Goal: Task Accomplishment & Management: Complete application form

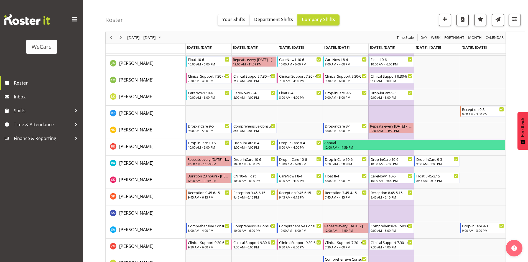
scroll to position [443, 0]
click at [156, 35] on span "[DATE] - [DATE]" at bounding box center [142, 37] width 30 height 7
click at [182, 116] on button "[DATE]" at bounding box center [180, 120] width 19 height 8
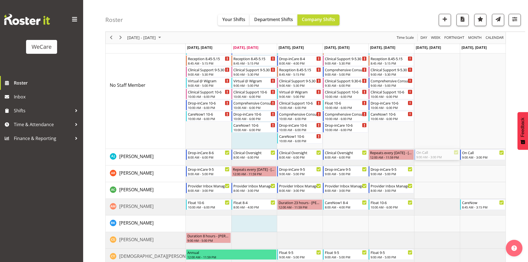
scroll to position [1507, 0]
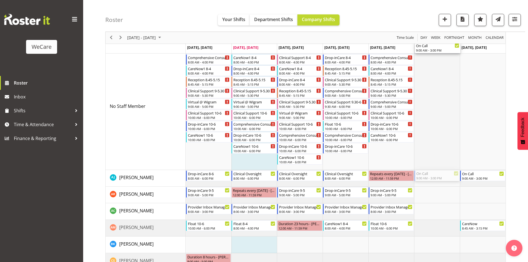
drag, startPoint x: 441, startPoint y: 118, endPoint x: 435, endPoint y: 134, distance: 16.6
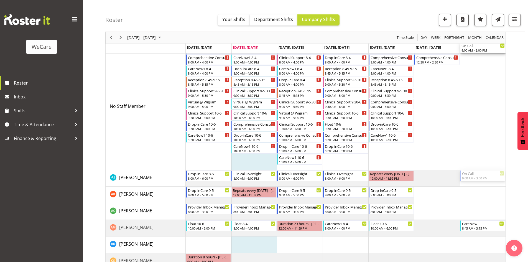
drag, startPoint x: 479, startPoint y: 175, endPoint x: 482, endPoint y: 135, distance: 40.5
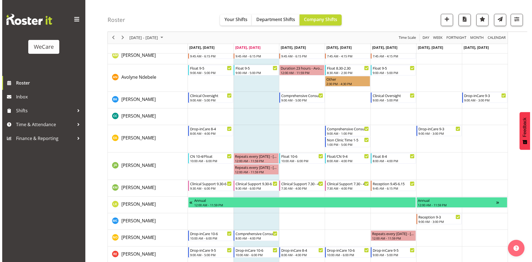
scroll to position [359, 0]
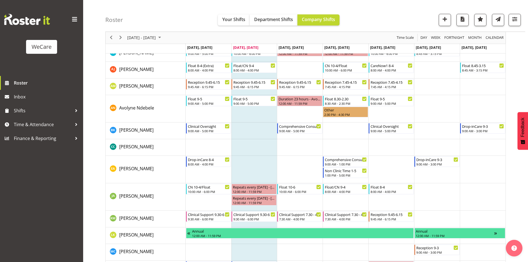
click at [433, 127] on td "Timeline Week of September 30, 2025" at bounding box center [437, 130] width 46 height 17
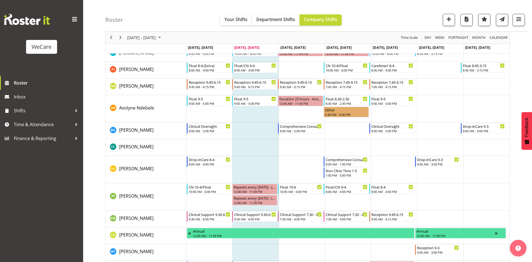
select select "15"
select select "20"
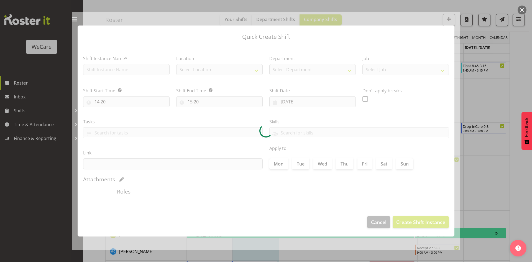
click at [104, 70] on div at bounding box center [266, 131] width 388 height 239
type input "[DATE]"
checkbox input "true"
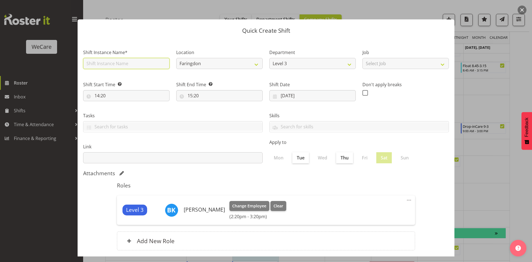
click at [111, 66] on input "text" at bounding box center [126, 63] width 86 height 11
type input "On Call"
click at [103, 97] on input "14:20" at bounding box center [126, 95] width 86 height 11
click at [115, 104] on div "00 01 02 03 04 05 06 07 08 09 10 11 12 13 14 15 16 17 18 19 20 21 22 23 : 00 01…" at bounding box center [127, 111] width 89 height 18
click at [119, 110] on select "00 01 02 03 04 05 06 07 08 09 10 11 12 13 14 15 16 17 18 19 20 21 22 23" at bounding box center [121, 109] width 12 height 11
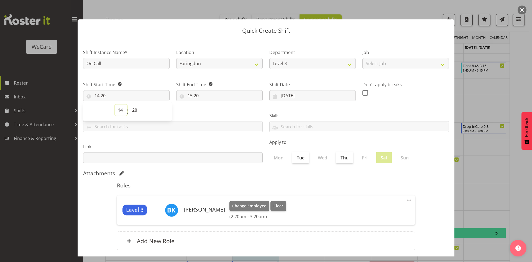
select select "9"
click at [115, 104] on select "00 01 02 03 04 05 06 07 08 09 10 11 12 13 14 15 16 17 18 19 20 21 22 23" at bounding box center [121, 109] width 12 height 11
type input "09:20"
select select "0"
type input "09:00"
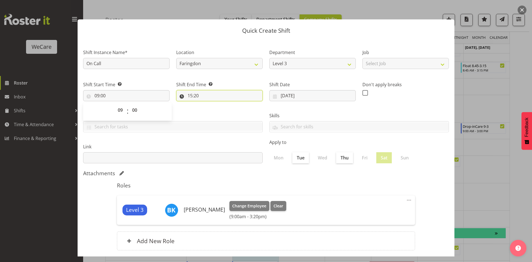
click at [190, 92] on input "15:20" at bounding box center [219, 95] width 86 height 11
click at [229, 114] on select "00 01 02 03 04 05 06 07 08 09 10 11 12 13 14 15 16 17 18 19 20 21 22 23 24 25 2…" at bounding box center [228, 109] width 12 height 11
select select "0"
type input "15:00"
click at [287, 173] on div "Attachments" at bounding box center [266, 173] width 366 height 7
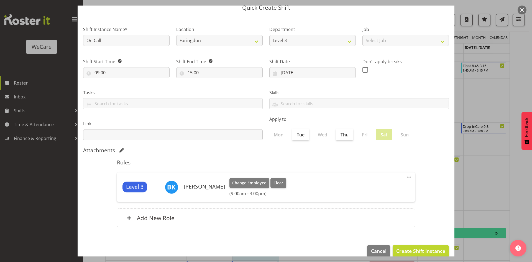
scroll to position [32, 0]
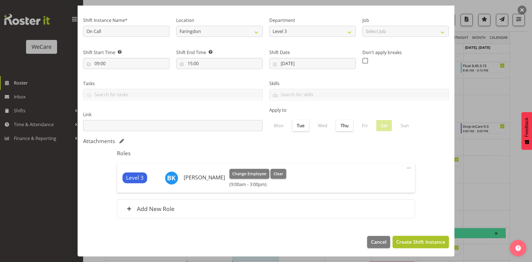
click at [420, 239] on span "Create Shift Instance" at bounding box center [420, 241] width 49 height 7
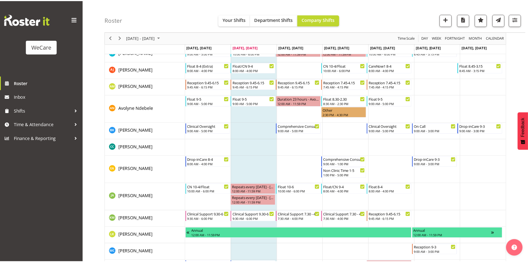
scroll to position [437, 0]
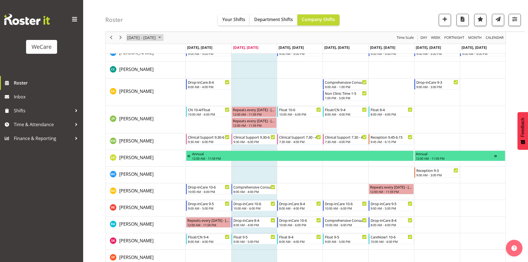
click at [138, 39] on span "[DATE] - [DATE]" at bounding box center [142, 37] width 30 height 7
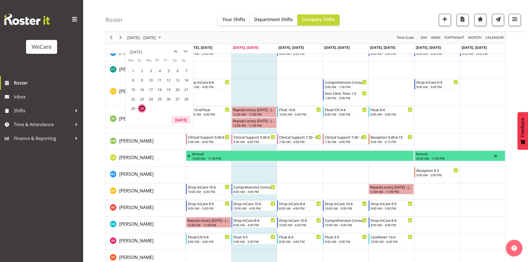
click at [180, 119] on button "[DATE]" at bounding box center [180, 120] width 19 height 8
click at [184, 54] on span "next month" at bounding box center [186, 52] width 10 height 10
click at [134, 80] on span "3" at bounding box center [133, 80] width 8 height 8
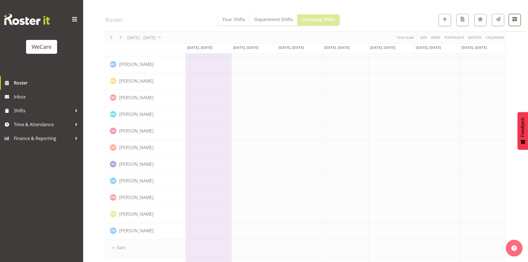
click at [515, 18] on span "button" at bounding box center [514, 19] width 7 height 7
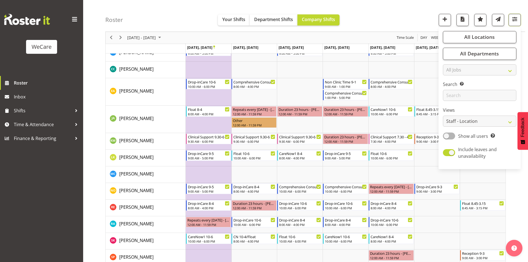
scroll to position [524, 0]
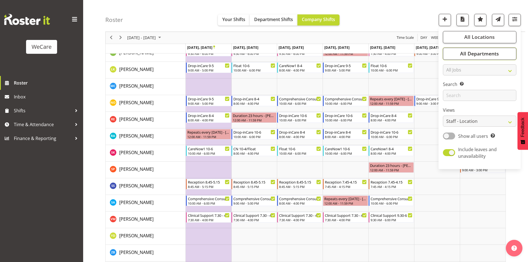
click at [494, 53] on span "All Departments" at bounding box center [479, 53] width 39 height 7
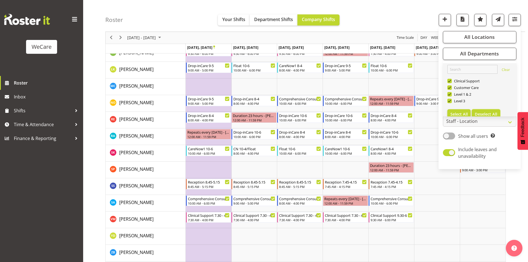
click at [484, 112] on span "Deselect All" at bounding box center [486, 113] width 22 height 5
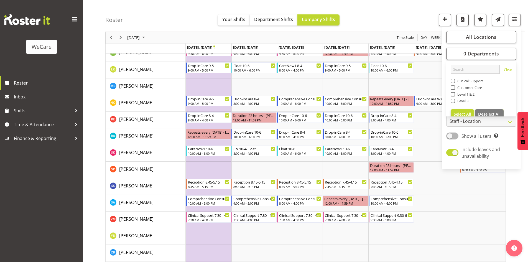
checkbox input "false"
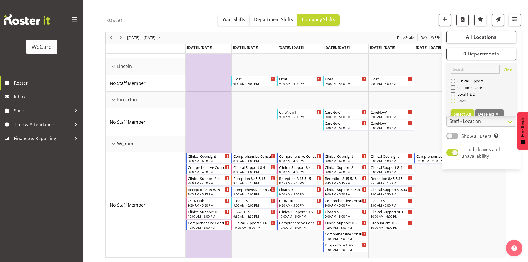
click at [454, 100] on span at bounding box center [452, 101] width 4 height 4
click at [454, 100] on input "Level 3" at bounding box center [452, 101] width 4 height 4
checkbox input "true"
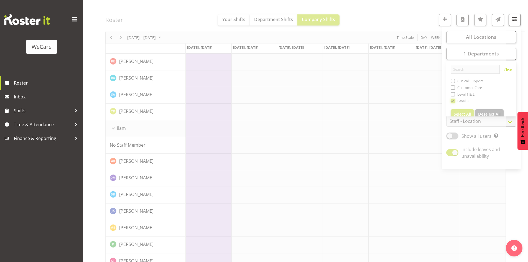
scroll to position [471, 0]
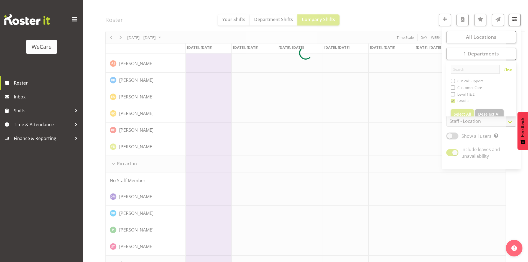
click at [478, 38] on div at bounding box center [305, 52] width 400 height 937
click at [515, 22] on span "button" at bounding box center [514, 19] width 7 height 7
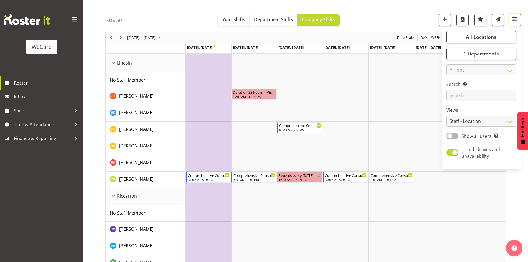
scroll to position [503, 0]
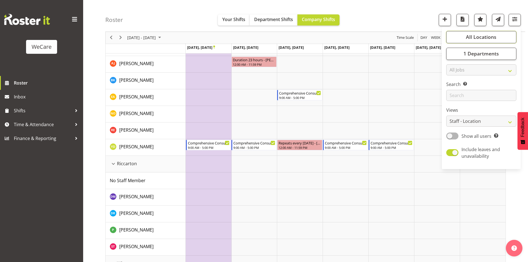
click at [503, 37] on button "All Locations" at bounding box center [481, 37] width 70 height 12
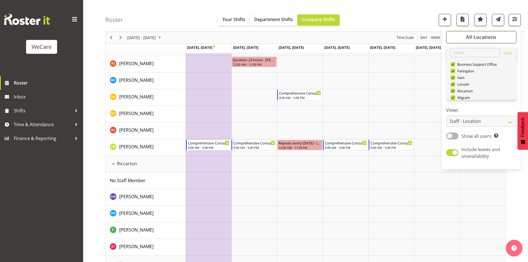
scroll to position [20, 0]
click at [493, 89] on span "Deselect All" at bounding box center [489, 90] width 22 height 5
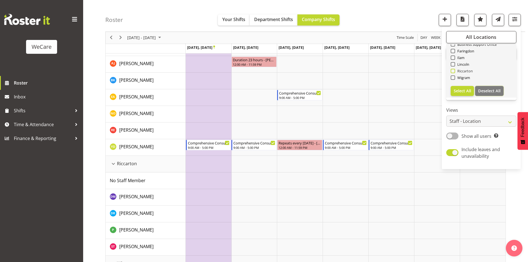
checkbox input "false"
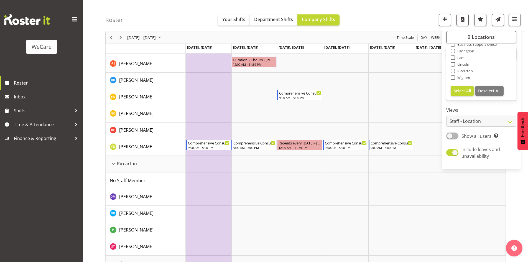
drag, startPoint x: 457, startPoint y: 77, endPoint x: 456, endPoint y: 72, distance: 5.0
click at [457, 77] on span "Wigram" at bounding box center [462, 77] width 15 height 4
click at [454, 77] on input "Wigram" at bounding box center [452, 78] width 4 height 4
checkbox input "true"
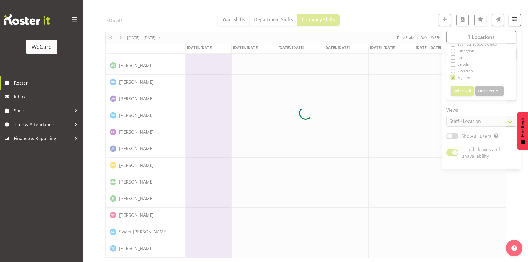
scroll to position [503, 0]
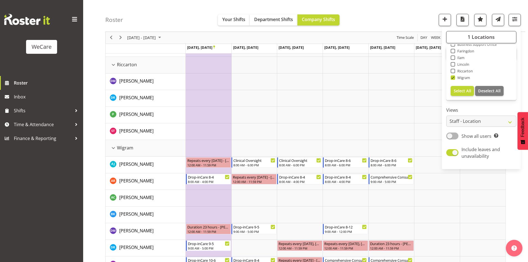
click at [460, 51] on span "Faringdon" at bounding box center [464, 51] width 19 height 4
click at [454, 51] on input "Faringdon" at bounding box center [452, 51] width 4 height 4
checkbox input "true"
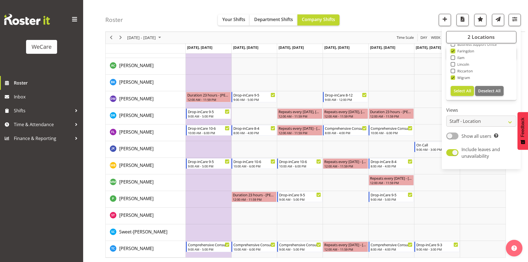
scroll to position [340, 0]
click at [439, 14] on button "button" at bounding box center [445, 20] width 12 height 12
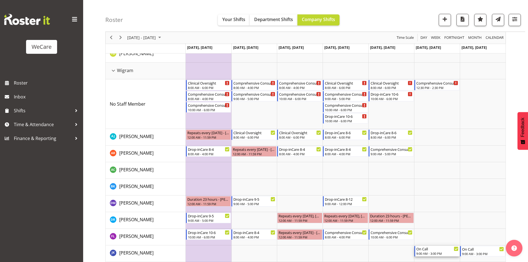
scroll to position [230, 0]
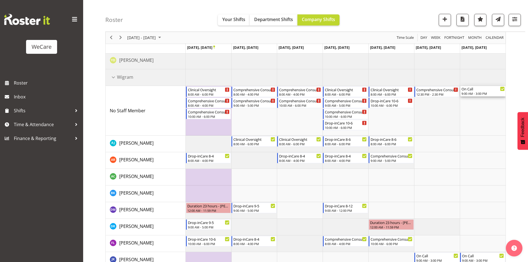
drag, startPoint x: 432, startPoint y: 176, endPoint x: 431, endPoint y: 114, distance: 62.1
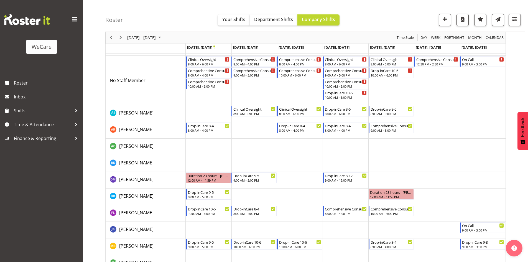
scroll to position [285, 0]
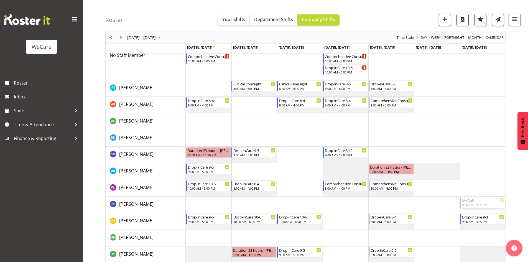
drag, startPoint x: 470, startPoint y: 202, endPoint x: 444, endPoint y: 63, distance: 141.5
click at [444, 63] on div "Comprehensive Consult [DATE] 8:00 AM - 4:00 PM Comprehensive Consult [DATE] 9:0…" at bounding box center [346, 53] width 320 height 520
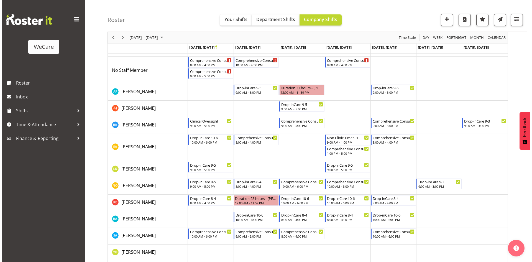
scroll to position [36, 0]
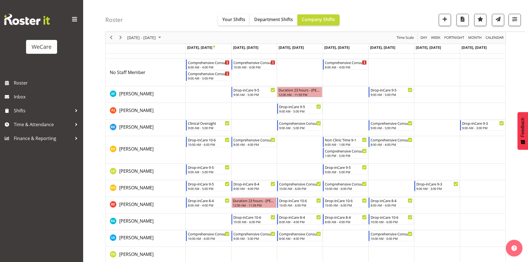
click at [436, 127] on td "Timeline Week of November 3, 2025" at bounding box center [437, 127] width 46 height 17
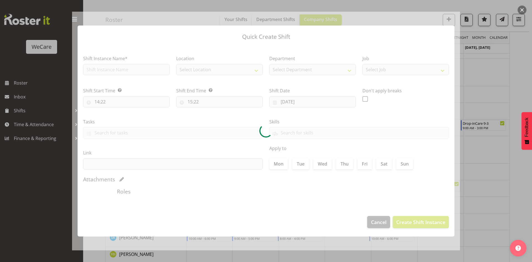
type input "[DATE]"
checkbox input "true"
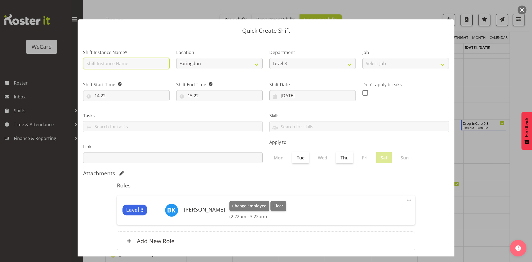
click at [101, 68] on input "text" at bounding box center [126, 63] width 86 height 11
type input "On Call"
click at [98, 90] on input "14:22" at bounding box center [126, 95] width 86 height 11
click at [124, 108] on select "00 01 02 03 04 05 06 07 08 09 10 11 12 13 14 15 16 17 18 19 20 21 22 23" at bounding box center [121, 109] width 12 height 11
select select "9"
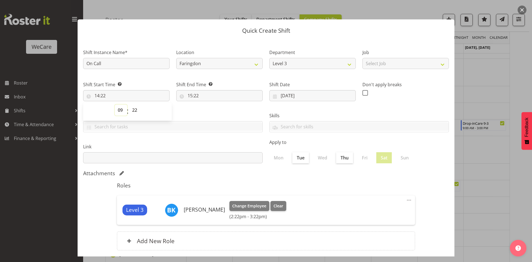
click at [115, 104] on select "00 01 02 03 04 05 06 07 08 09 10 11 12 13 14 15 16 17 18 19 20 21 22 23" at bounding box center [121, 109] width 12 height 11
type input "09:22"
select select "0"
type input "09:00"
click at [194, 91] on input "15:22" at bounding box center [219, 95] width 86 height 11
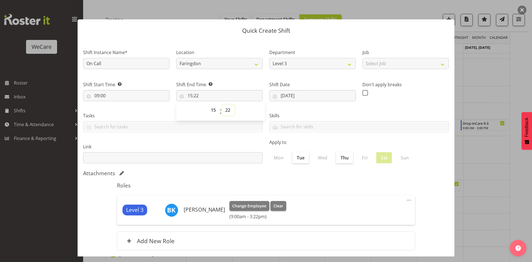
click at [224, 112] on select "00 01 02 03 04 05 06 07 08 09 10 11 12 13 14 15 16 17 18 19 20 21 22 23 24 25 2…" at bounding box center [228, 109] width 12 height 11
select select "0"
type input "15:00"
click at [347, 173] on div "Attachments" at bounding box center [266, 173] width 366 height 7
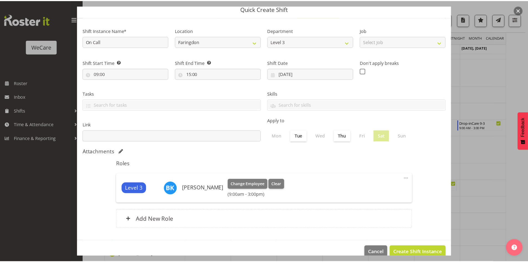
scroll to position [32, 0]
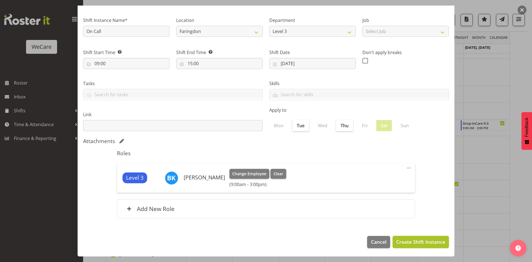
click at [421, 247] on button "Create Shift Instance" at bounding box center [421, 242] width 56 height 12
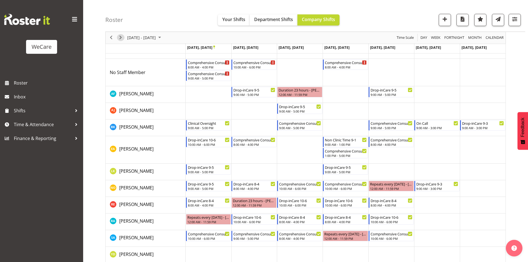
click at [120, 39] on span "Next" at bounding box center [120, 37] width 7 height 7
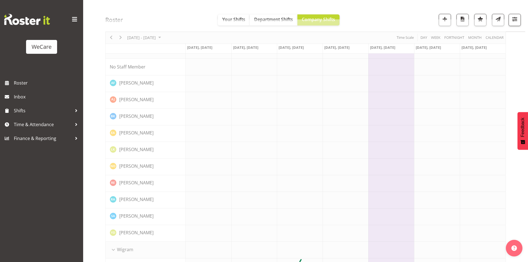
scroll to position [0, 0]
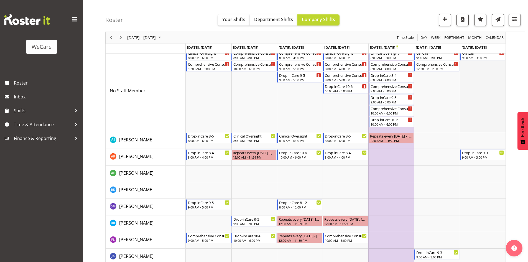
scroll to position [277, 0]
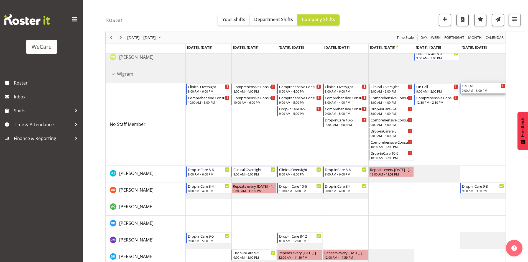
drag, startPoint x: 483, startPoint y: 120, endPoint x: 481, endPoint y: 117, distance: 3.2
click at [483, 120] on div "Comprehensive Consult 8-4 8:00 AM - 4:00 PM Comprehensive Consult 9-5 9:00 AM -…" at bounding box center [346, 100] width 320 height 598
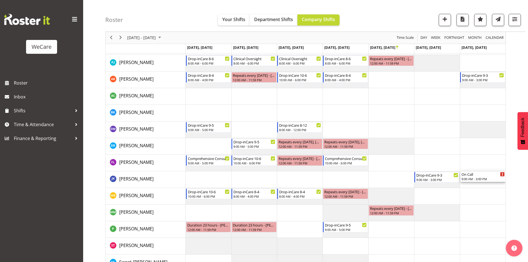
drag, startPoint x: 473, startPoint y: 91, endPoint x: 466, endPoint y: 170, distance: 78.7
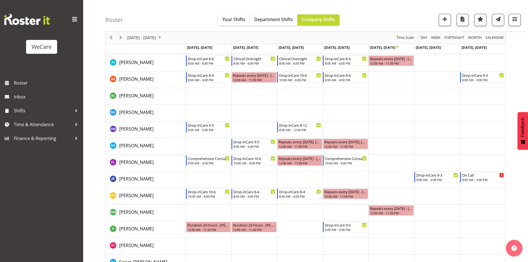
scroll to position [352, 0]
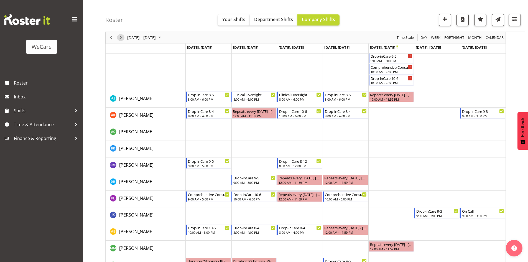
click at [120, 39] on span "Next" at bounding box center [120, 37] width 7 height 7
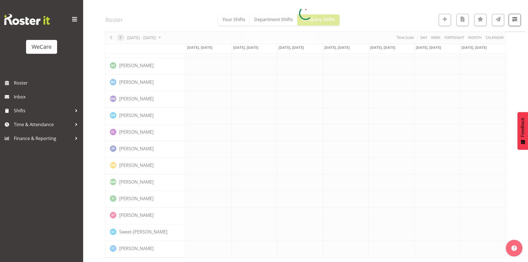
scroll to position [286, 0]
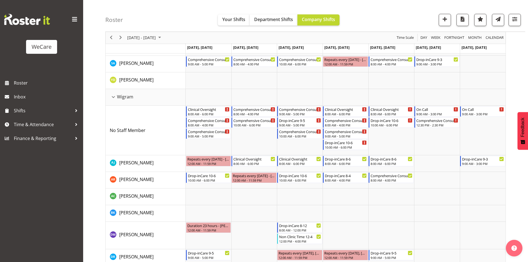
scroll to position [197, 0]
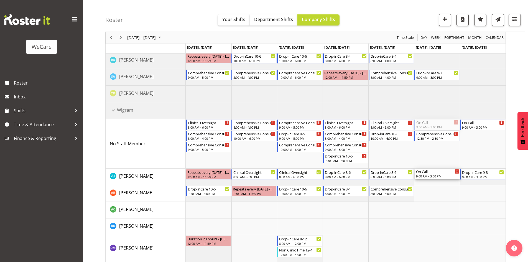
drag, startPoint x: 435, startPoint y: 123, endPoint x: 429, endPoint y: 176, distance: 53.5
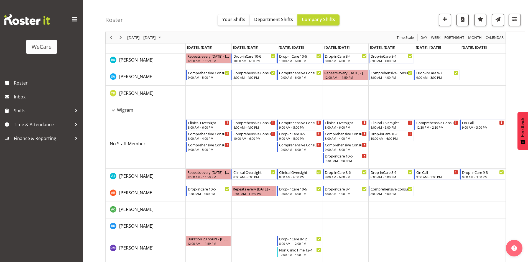
scroll to position [218, 0]
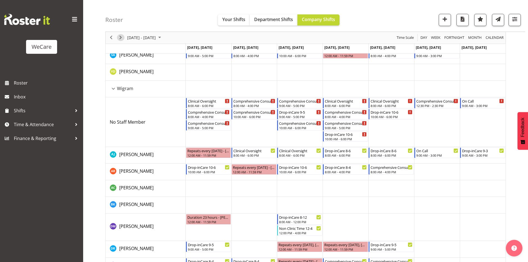
click at [119, 37] on span "Next" at bounding box center [120, 37] width 7 height 7
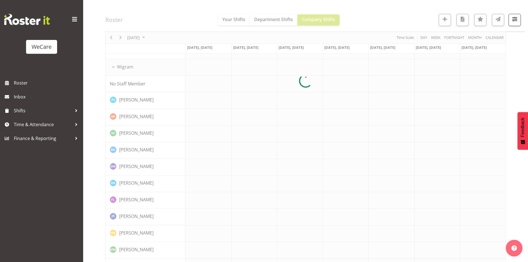
scroll to position [0, 0]
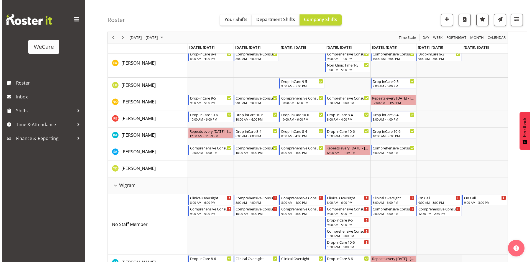
scroll to position [11, 0]
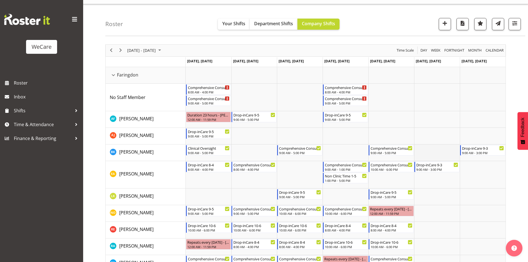
click at [431, 150] on td "Timeline Week of November 24, 2025" at bounding box center [437, 152] width 46 height 17
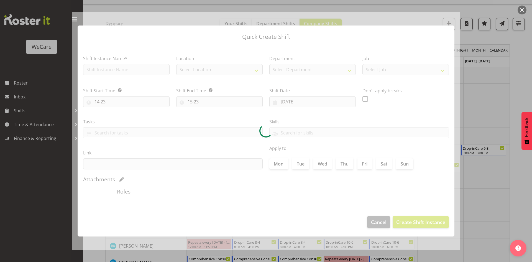
type input "29/11/2025"
checkbox input "true"
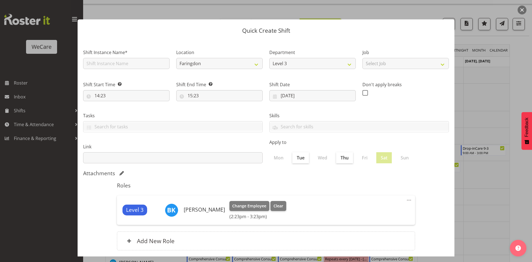
click at [137, 69] on div "Shift Instance Name*" at bounding box center [126, 57] width 93 height 32
click at [139, 67] on input "text" at bounding box center [126, 63] width 86 height 11
type input "On Call"
click at [99, 94] on input "14:23" at bounding box center [126, 95] width 86 height 11
click at [123, 112] on select "00 01 02 03 04 05 06 07 08 09 10 11 12 13 14 15 16 17 18 19 20 21 22 23" at bounding box center [121, 109] width 12 height 11
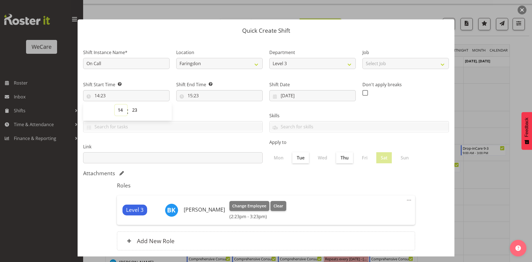
select select "9"
click at [115, 104] on select "00 01 02 03 04 05 06 07 08 09 10 11 12 13 14 15 16 17 18 19 20 21 22 23" at bounding box center [121, 109] width 12 height 11
type input "09:23"
select select "0"
type input "09:00"
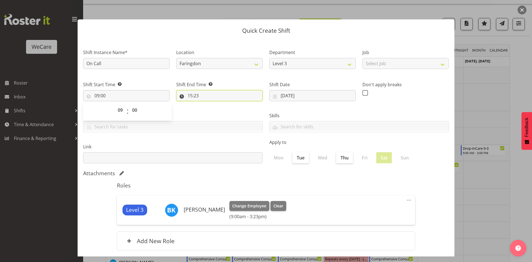
drag, startPoint x: 201, startPoint y: 96, endPoint x: 203, endPoint y: 144, distance: 47.7
click at [201, 96] on input "15:23" at bounding box center [219, 95] width 86 height 11
click at [230, 109] on select "00 01 02 03 04 05 06 07 08 09 10 11 12 13 14 15 16 17 18 19 20 21 22 23 24 25 2…" at bounding box center [228, 109] width 12 height 11
select select "0"
type input "15:00"
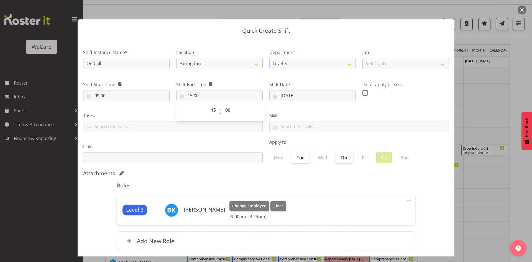
click at [301, 179] on div "Roles Level 3 Brian Ko Change Employee Clear (9:00am - 3:23pm) Edit Delete Add …" at bounding box center [266, 218] width 305 height 78
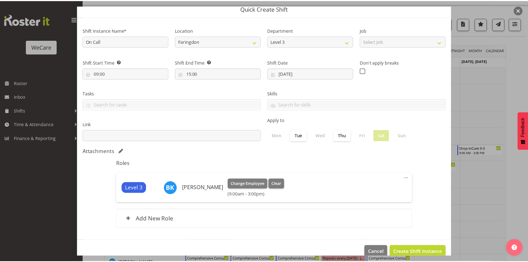
scroll to position [32, 0]
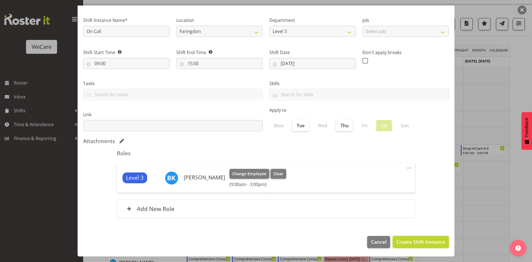
drag, startPoint x: 429, startPoint y: 242, endPoint x: 428, endPoint y: 238, distance: 4.1
click at [429, 242] on span "Create Shift Instance" at bounding box center [420, 241] width 49 height 7
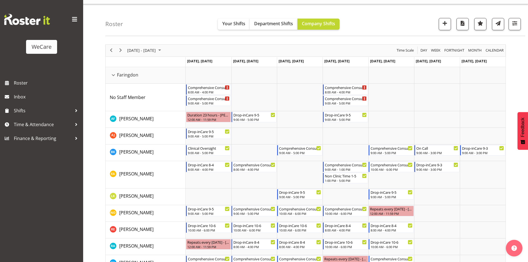
click at [149, 51] on span "November 24 - 30, 2025" at bounding box center [142, 50] width 30 height 7
click at [188, 134] on button "[DATE]" at bounding box center [180, 133] width 19 height 8
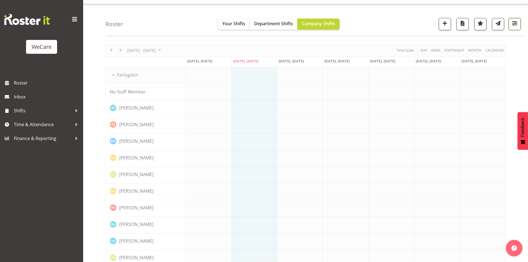
click at [515, 24] on span "button" at bounding box center [514, 23] width 7 height 7
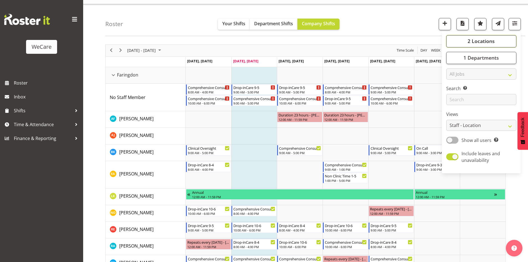
click at [493, 40] on span "2 Locations" at bounding box center [480, 41] width 27 height 7
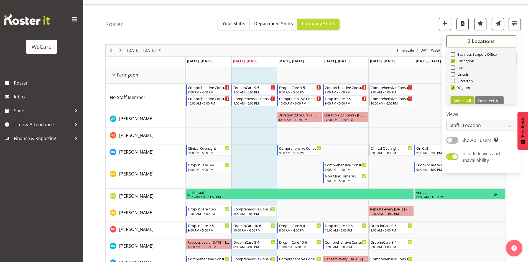
scroll to position [20, 0]
click at [463, 94] on span "Select All" at bounding box center [461, 94] width 17 height 5
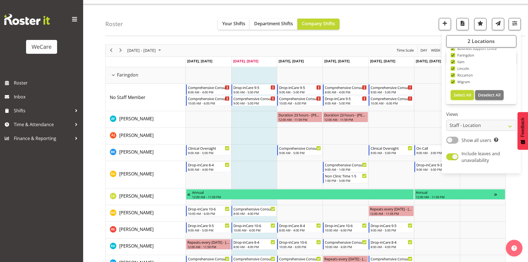
checkbox input "true"
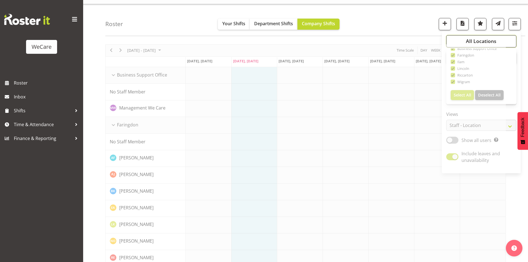
click at [464, 38] on button "All Locations" at bounding box center [481, 41] width 70 height 12
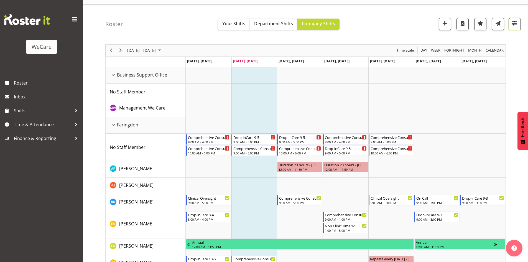
click at [519, 23] on button "button" at bounding box center [514, 24] width 12 height 12
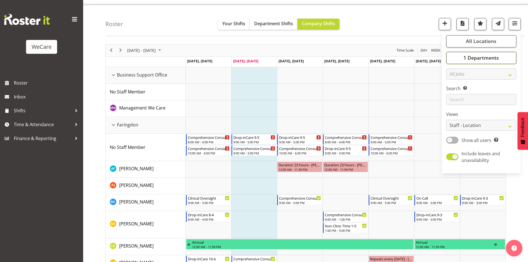
click at [473, 56] on span "1 Departments" at bounding box center [480, 57] width 35 height 7
click at [460, 118] on span "Select All" at bounding box center [461, 118] width 17 height 5
checkbox input "true"
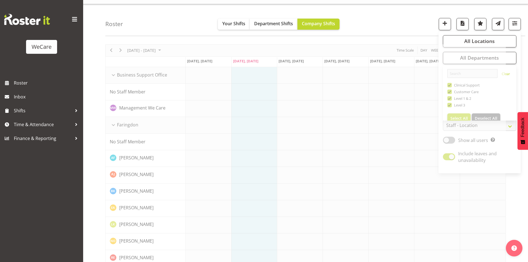
click at [130, 27] on div "Roster Your Shifts Department Shifts Company Shifts All Locations Clear Busines…" at bounding box center [315, 20] width 420 height 32
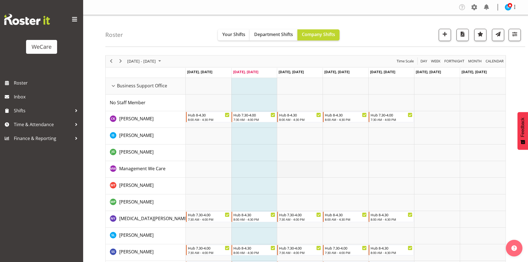
scroll to position [28, 0]
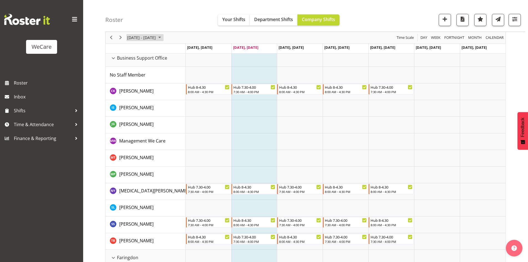
click at [156, 39] on span "[DATE] - [DATE]" at bounding box center [142, 37] width 30 height 7
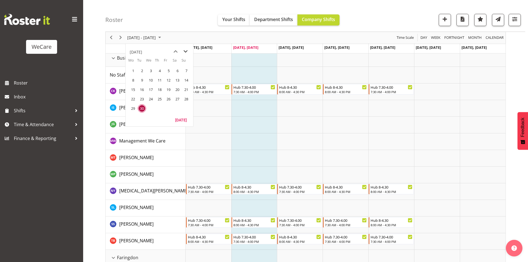
click at [185, 52] on span "next month" at bounding box center [186, 52] width 10 height 10
click at [132, 79] on span "3" at bounding box center [133, 80] width 8 height 8
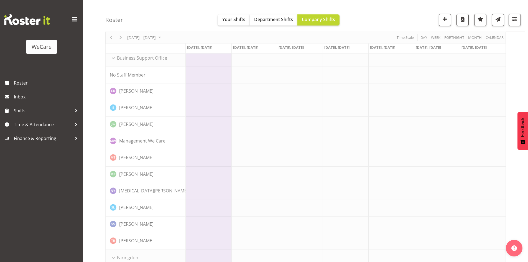
scroll to position [0, 0]
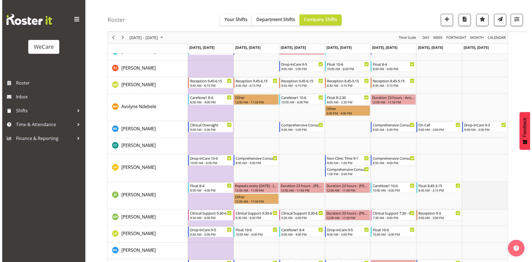
scroll to position [355, 0]
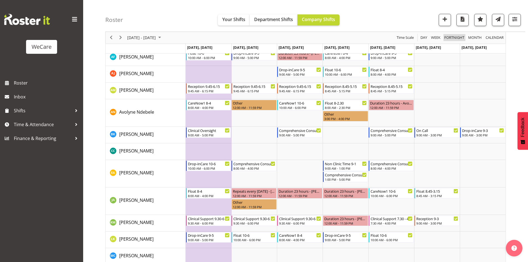
click at [459, 40] on span "Fortnight" at bounding box center [454, 37] width 21 height 7
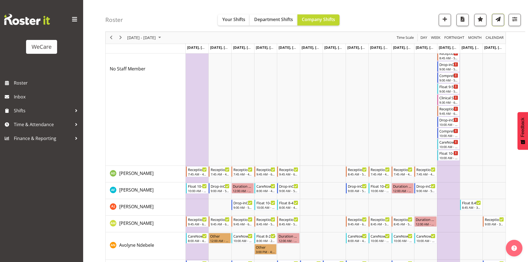
click at [496, 20] on span "button" at bounding box center [497, 19] width 7 height 7
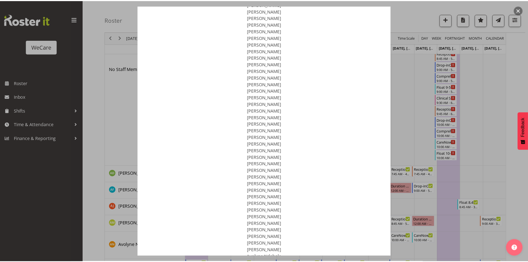
scroll to position [188, 0]
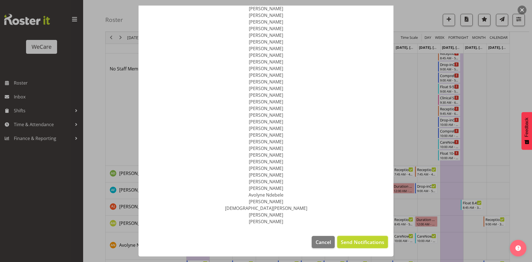
click at [352, 245] on span "Send Notifications" at bounding box center [362, 241] width 43 height 7
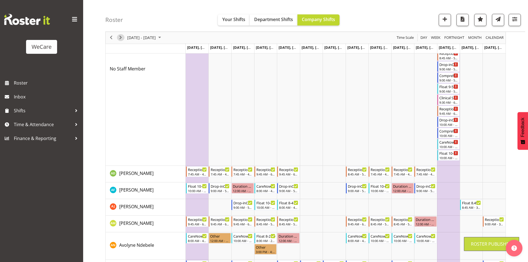
drag, startPoint x: 120, startPoint y: 37, endPoint x: 470, endPoint y: 20, distance: 350.3
click at [120, 37] on span "Next" at bounding box center [120, 37] width 7 height 7
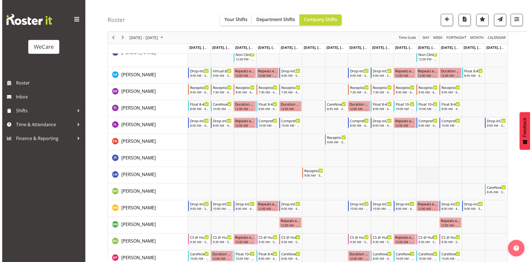
scroll to position [1967, 0]
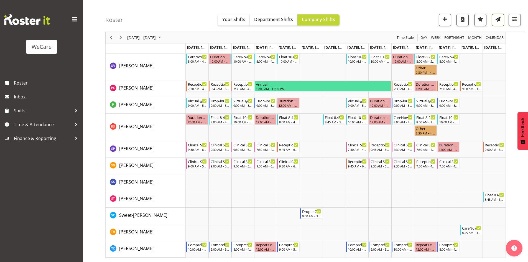
click at [497, 17] on span "button" at bounding box center [497, 19] width 7 height 7
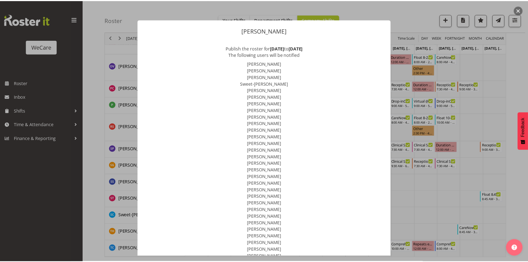
scroll to position [188, 0]
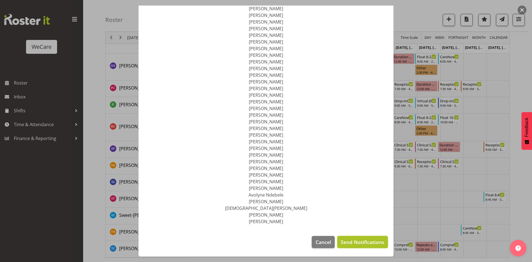
click at [346, 244] on span "Send Notifications" at bounding box center [362, 241] width 43 height 7
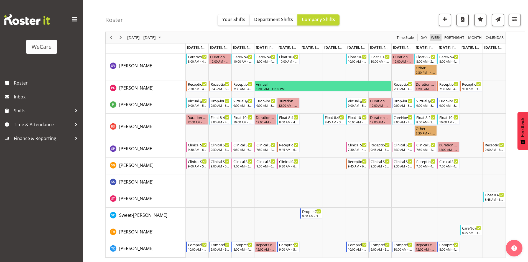
click at [432, 40] on span "Week" at bounding box center [435, 37] width 11 height 7
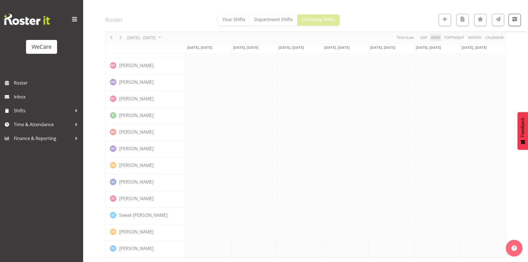
scroll to position [1682, 0]
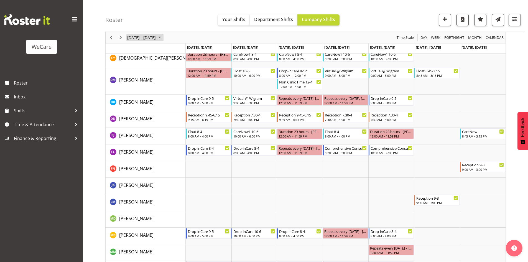
click at [156, 39] on span "November 17 - 23, 2025" at bounding box center [142, 37] width 30 height 7
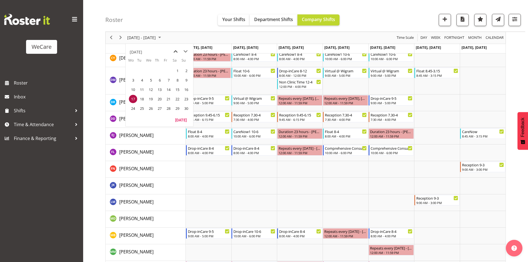
click at [173, 55] on span "previous month" at bounding box center [176, 52] width 10 height 10
click at [152, 98] on span "22" at bounding box center [151, 99] width 8 height 8
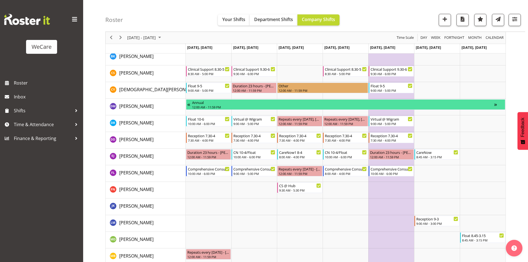
scroll to position [1627, 0]
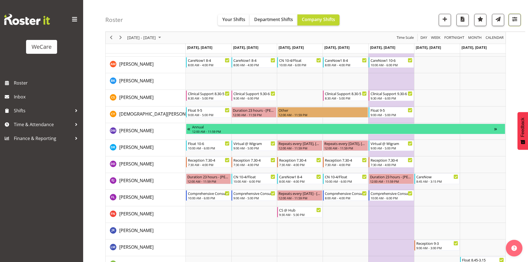
click at [511, 24] on button "button" at bounding box center [514, 20] width 12 height 12
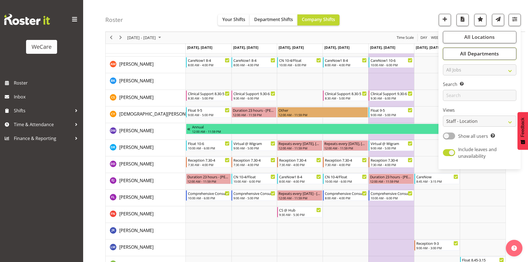
click at [465, 56] on span "All Departments" at bounding box center [479, 53] width 39 height 7
click at [485, 113] on span "Deselect All" at bounding box center [486, 113] width 22 height 5
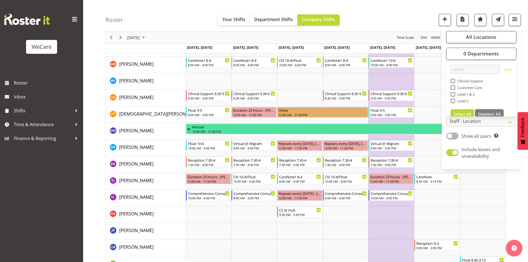
checkbox input "false"
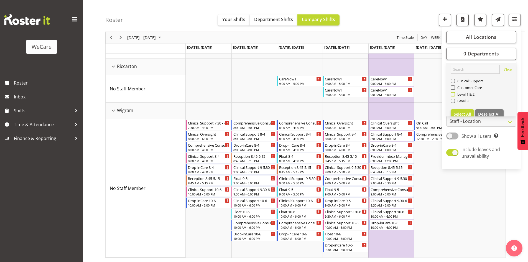
click at [457, 96] on span "Level 1 & 2" at bounding box center [465, 94] width 20 height 4
click at [454, 96] on input "Level 1 & 2" at bounding box center [452, 95] width 4 height 4
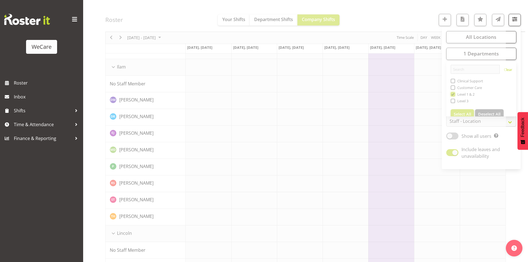
scroll to position [443, 0]
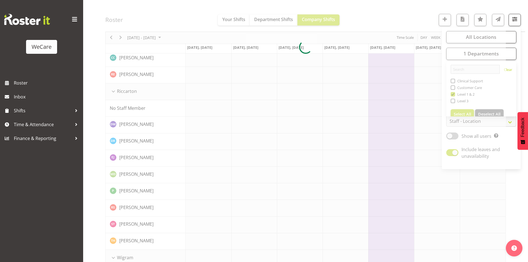
click at [406, 17] on div at bounding box center [305, 47] width 400 height 871
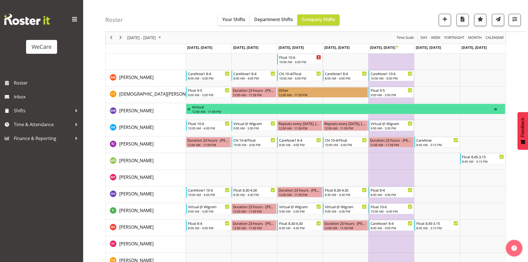
scroll to position [722, 0]
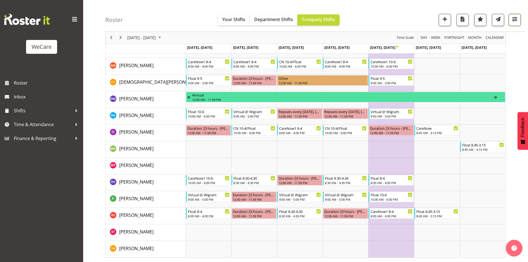
click at [519, 16] on button "button" at bounding box center [514, 20] width 12 height 12
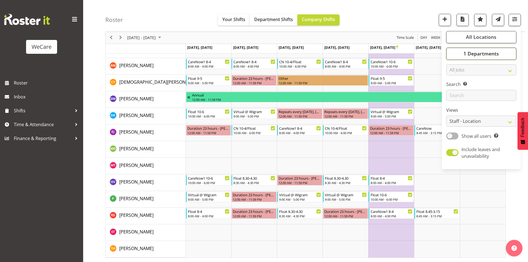
click at [498, 50] on span "1 Departments" at bounding box center [480, 53] width 35 height 7
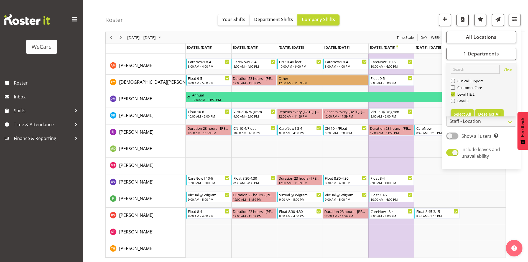
click at [485, 114] on span "Deselect All" at bounding box center [489, 113] width 22 height 5
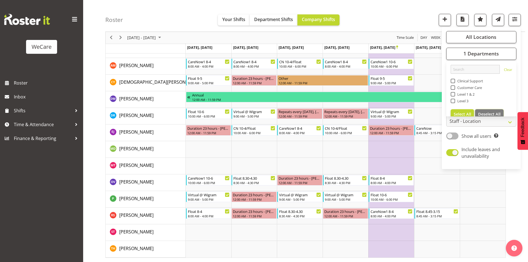
checkbox input "false"
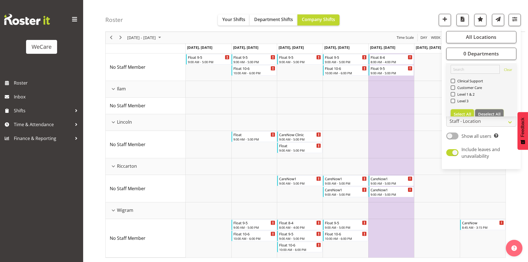
scroll to position [74, 0]
click at [455, 102] on div "Level 3" at bounding box center [481, 101] width 62 height 7
click at [460, 102] on span "Level 3" at bounding box center [462, 101] width 14 height 4
click at [454, 102] on input "Level 3" at bounding box center [452, 101] width 4 height 4
checkbox input "true"
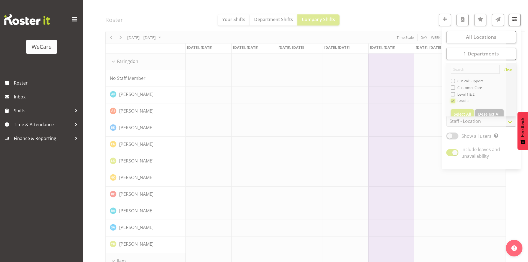
scroll to position [0, 0]
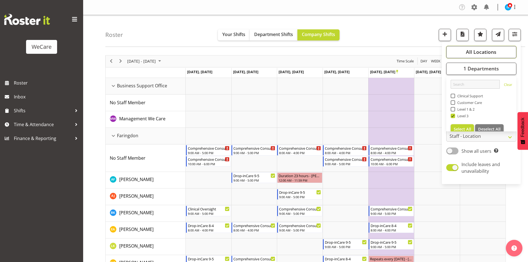
click at [460, 50] on button "All Locations" at bounding box center [481, 52] width 70 height 12
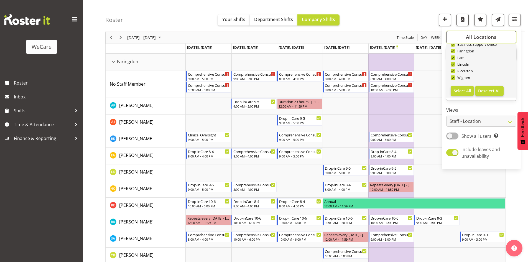
scroll to position [111, 0]
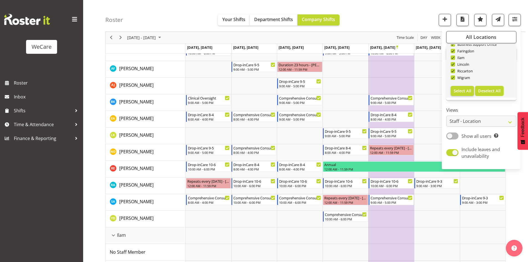
click at [493, 89] on span "Deselect All" at bounding box center [489, 90] width 22 height 5
checkbox input "false"
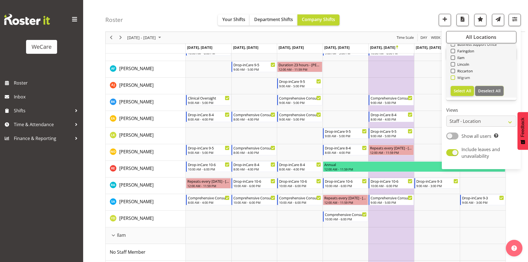
checkbox input "false"
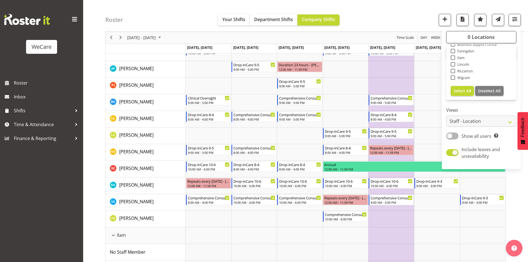
click at [463, 80] on span "Wigram" at bounding box center [462, 77] width 15 height 4
click at [454, 80] on input "Wigram" at bounding box center [452, 78] width 4 height 4
checkbox input "true"
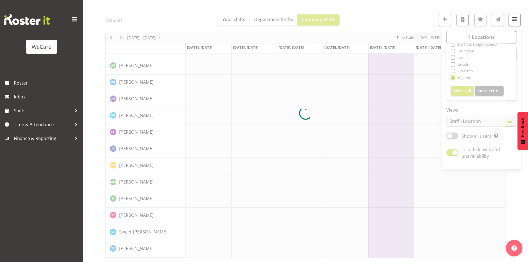
scroll to position [86, 0]
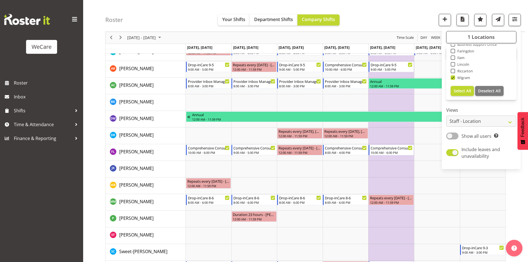
click at [454, 50] on span at bounding box center [452, 51] width 4 height 4
click at [454, 50] on input "Faringdon" at bounding box center [452, 51] width 4 height 4
checkbox input "true"
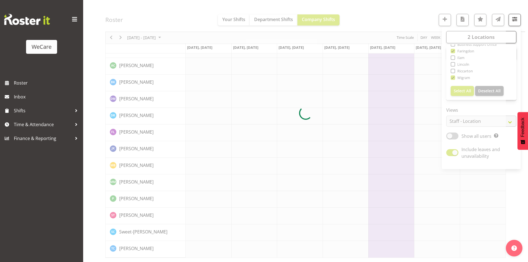
click at [394, 4] on div at bounding box center [305, 113] width 400 height 289
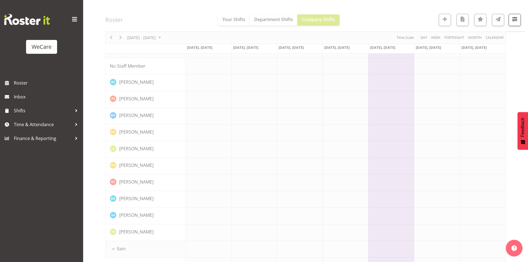
scroll to position [0, 0]
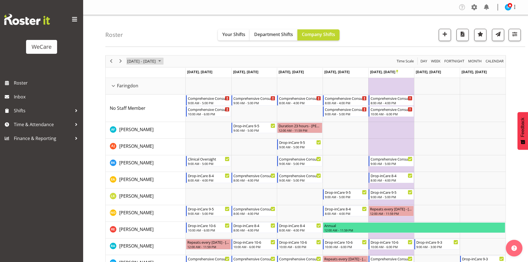
click at [152, 62] on span "[DATE] - [DATE]" at bounding box center [142, 61] width 30 height 7
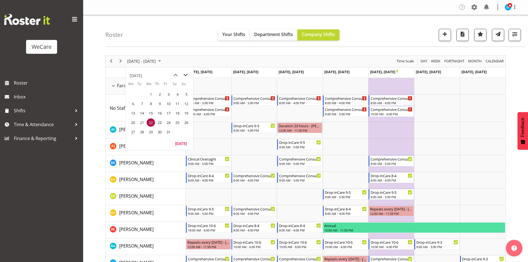
click at [181, 76] on div "Timeline Week of October 22, 2025" at bounding box center [180, 75] width 20 height 10
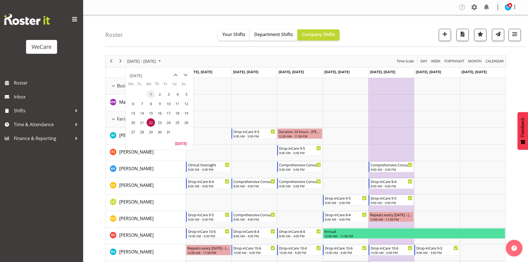
click at [152, 95] on span "1" at bounding box center [151, 94] width 8 height 8
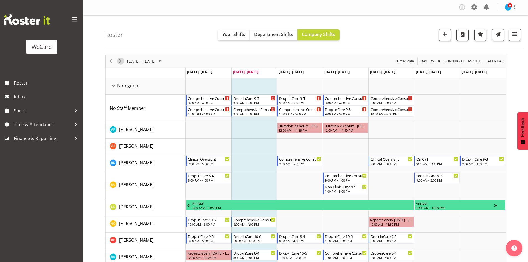
click at [120, 62] on span "Next" at bounding box center [120, 61] width 7 height 7
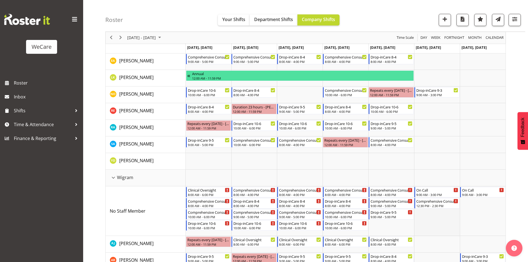
scroll to position [175, 0]
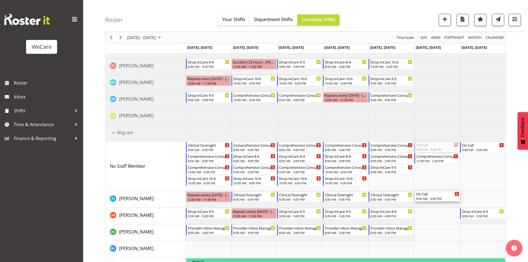
drag, startPoint x: 434, startPoint y: 144, endPoint x: 430, endPoint y: 202, distance: 57.5
click at [430, 202] on div "Comprehensive Consult 8-4 8:00 AM - 4:00 PM Clinical Oversight 9:00 AM - 5:00 P…" at bounding box center [346, 163] width 320 height 520
drag, startPoint x: 478, startPoint y: 139, endPoint x: 479, endPoint y: 198, distance: 59.0
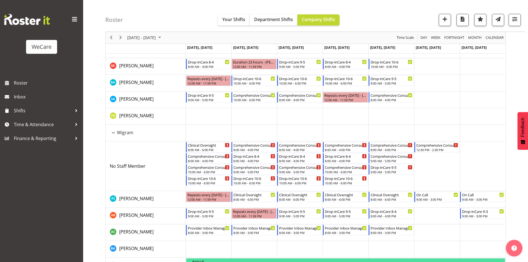
scroll to position [0, 0]
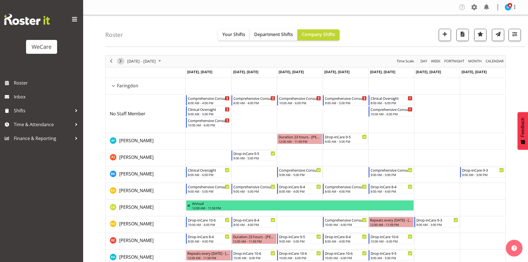
click at [124, 60] on span "Next" at bounding box center [120, 61] width 7 height 7
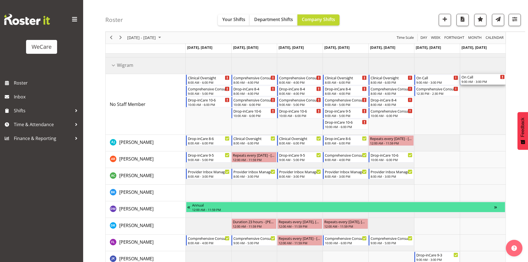
scroll to position [249, 0]
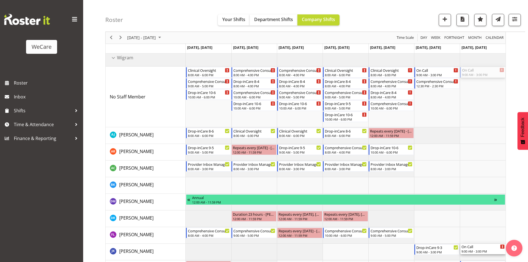
drag, startPoint x: 480, startPoint y: 130, endPoint x: 480, endPoint y: 245, distance: 115.2
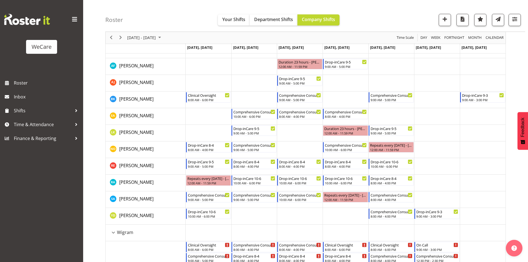
scroll to position [0, 0]
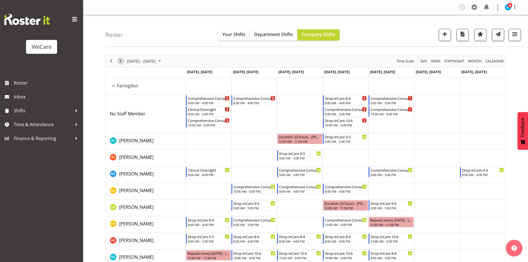
click at [117, 62] on span "Next" at bounding box center [120, 61] width 7 height 7
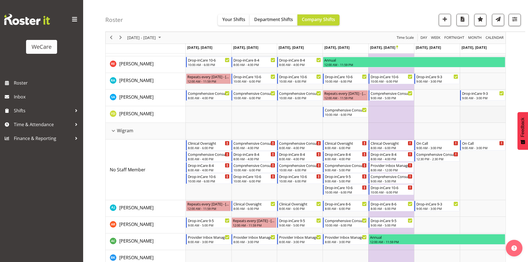
scroll to position [194, 0]
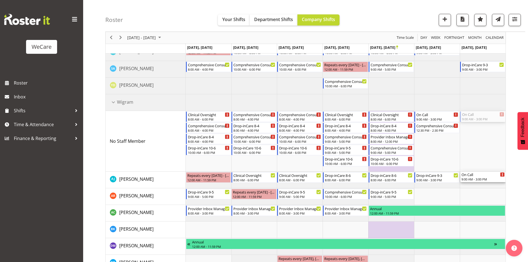
drag, startPoint x: 481, startPoint y: 114, endPoint x: 474, endPoint y: 183, distance: 69.6
click at [474, 183] on div "Comprehensive Consult 9-5 9:00 AM - 5:00 PM Comprehensive Consult 10-6 10:00 AM…" at bounding box center [346, 144] width 320 height 520
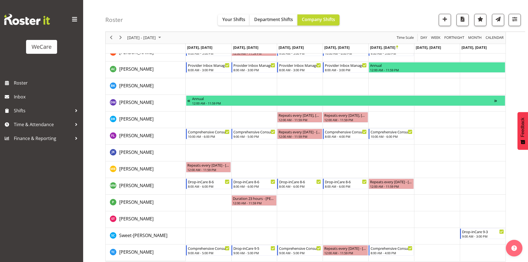
scroll to position [341, 0]
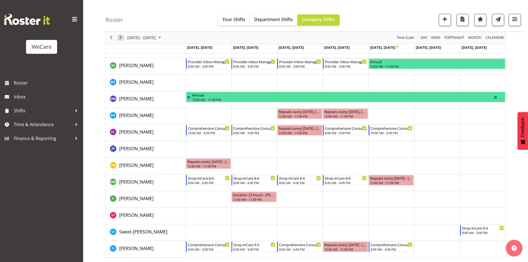
click at [117, 39] on div "next period" at bounding box center [120, 38] width 9 height 12
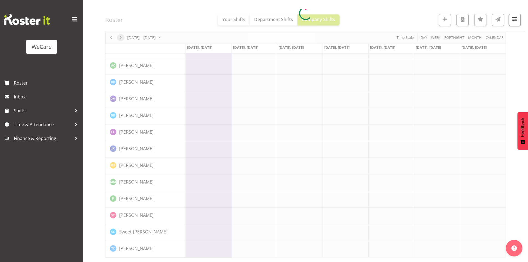
scroll to position [286, 0]
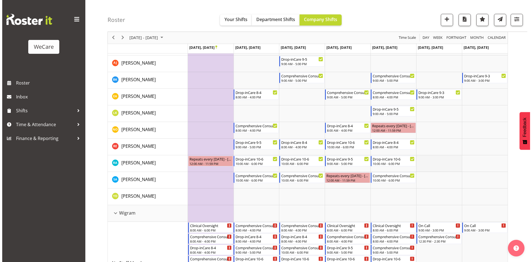
scroll to position [124, 0]
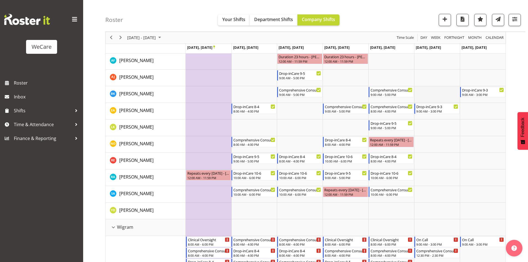
click at [426, 90] on td "Timeline Week of October 29, 2025" at bounding box center [437, 94] width 46 height 17
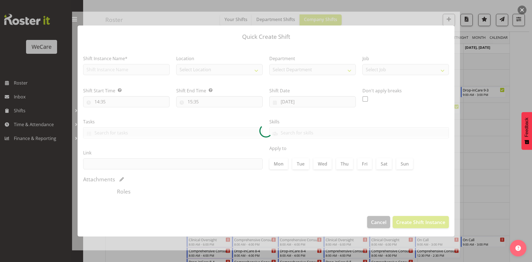
type input "01/11/2025"
checkbox input "true"
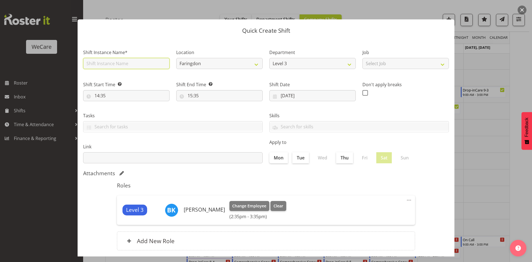
click at [108, 66] on input "text" at bounding box center [126, 63] width 86 height 11
type input "On Call"
click at [98, 96] on input "14:35" at bounding box center [126, 95] width 86 height 11
drag, startPoint x: 121, startPoint y: 111, endPoint x: 120, endPoint y: 103, distance: 7.8
click at [121, 111] on select "00 01 02 03 04 05 06 07 08 09 10 11 12 13 14 15 16 17 18 19 20 21 22 23" at bounding box center [121, 109] width 12 height 11
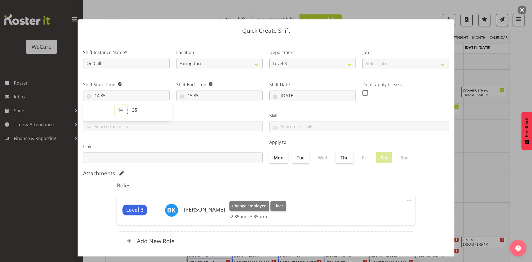
select select "9"
click at [115, 104] on select "00 01 02 03 04 05 06 07 08 09 10 11 12 13 14 15 16 17 18 19 20 21 22 23" at bounding box center [121, 109] width 12 height 11
type input "09:35"
select select "0"
type input "09:00"
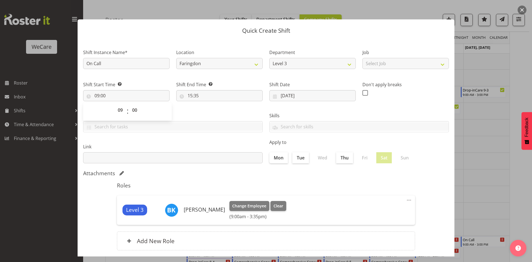
click at [192, 87] on label "Shift End Time Set the time of the day you wish this shift to finish" at bounding box center [219, 84] width 86 height 7
click at [194, 94] on input "15:35" at bounding box center [219, 95] width 86 height 11
click at [225, 111] on select "00 01 02 03 04 05 06 07 08 09 10 11 12 13 14 15 16 17 18 19 20 21 22 23 24 25 2…" at bounding box center [228, 109] width 12 height 11
select select "0"
type input "15:00"
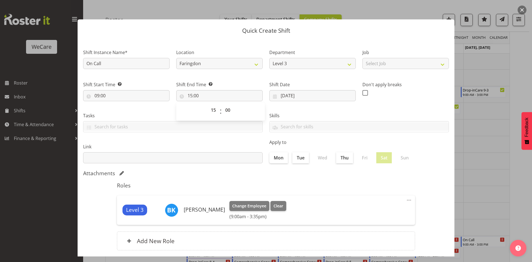
click at [287, 181] on div "Roles Level 3 Brian Ko Change Employee Clear (9:00am - 3:35pm) Edit Delete Add …" at bounding box center [266, 218] width 305 height 78
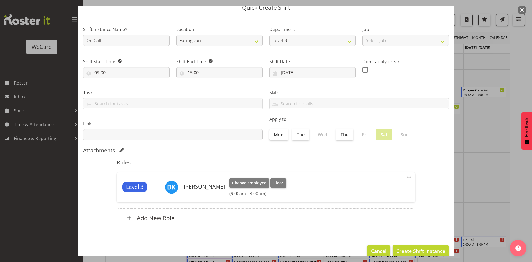
scroll to position [32, 0]
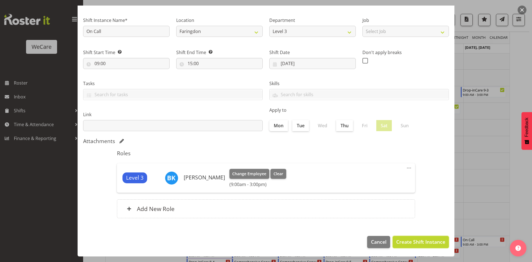
click at [409, 242] on span "Create Shift Instance" at bounding box center [420, 241] width 49 height 7
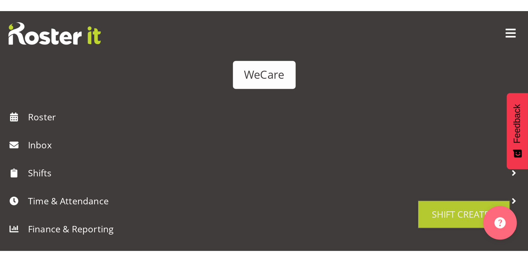
scroll to position [138, 0]
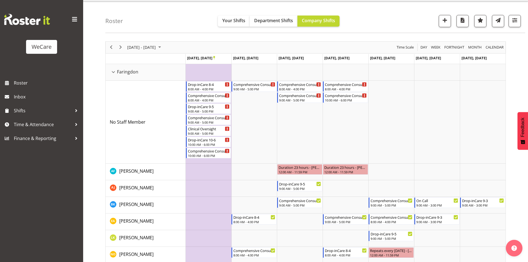
scroll to position [14, 0]
click at [24, 120] on span "Time & Attendance" at bounding box center [43, 124] width 58 height 8
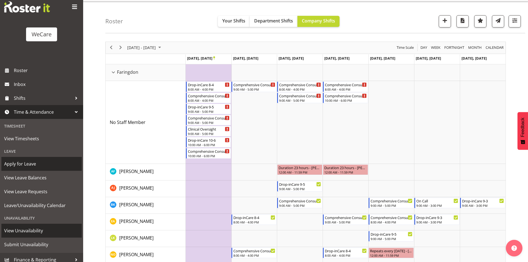
scroll to position [17, 0]
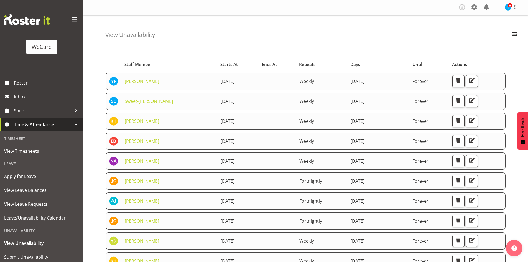
click at [513, 42] on div "View Unavailability Search Search for a particular employee Showing current una…" at bounding box center [315, 31] width 420 height 32
click at [514, 37] on span "button" at bounding box center [514, 33] width 7 height 7
